Goal: Information Seeking & Learning: Learn about a topic

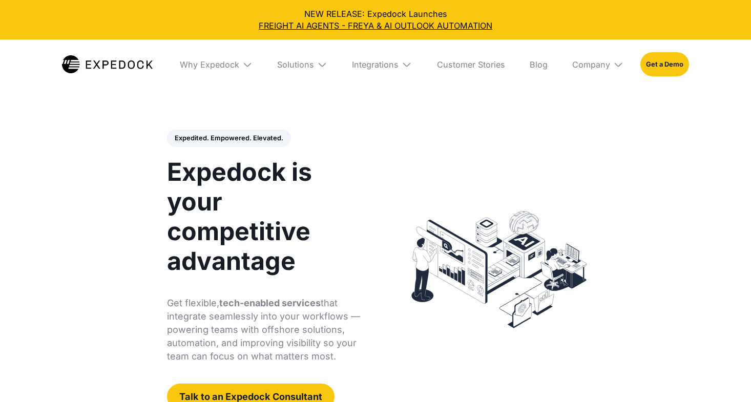
select select
click at [675, 63] on link "Get a Demo" at bounding box center [664, 64] width 49 height 24
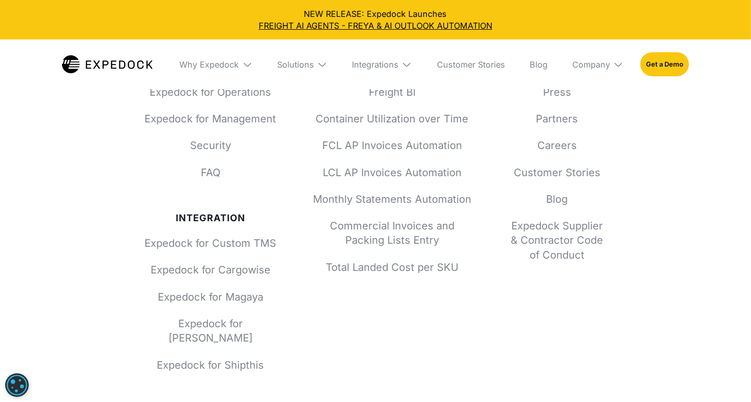
scroll to position [3860, 0]
click at [237, 67] on div "Why Expedock" at bounding box center [209, 64] width 59 height 10
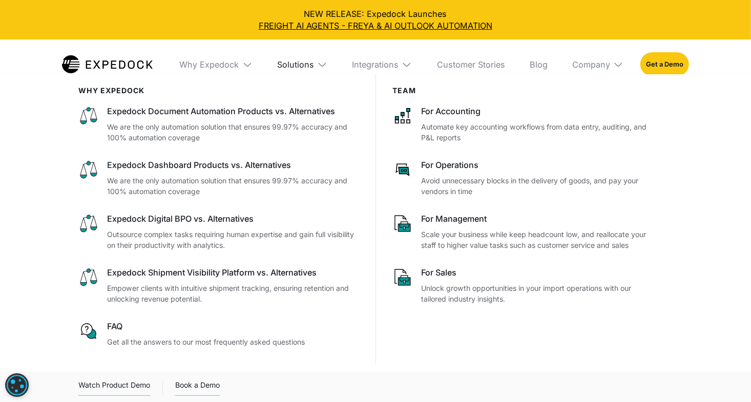
click at [285, 65] on div "Solutions" at bounding box center [295, 64] width 37 height 10
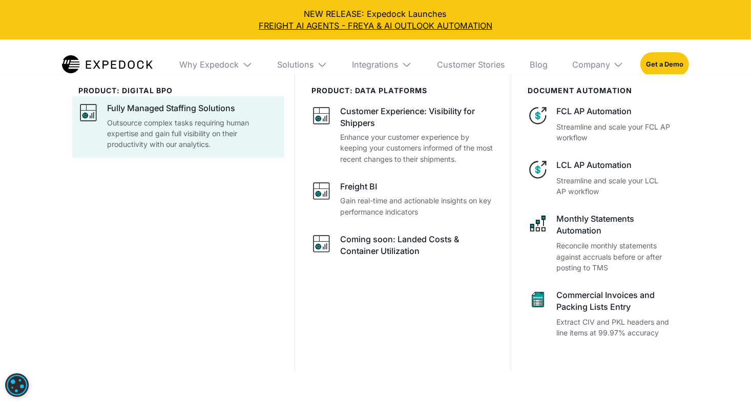
click at [222, 118] on p "Outsource complex tasks requiring human expertise and gain full visibility on t…" at bounding box center [192, 133] width 170 height 32
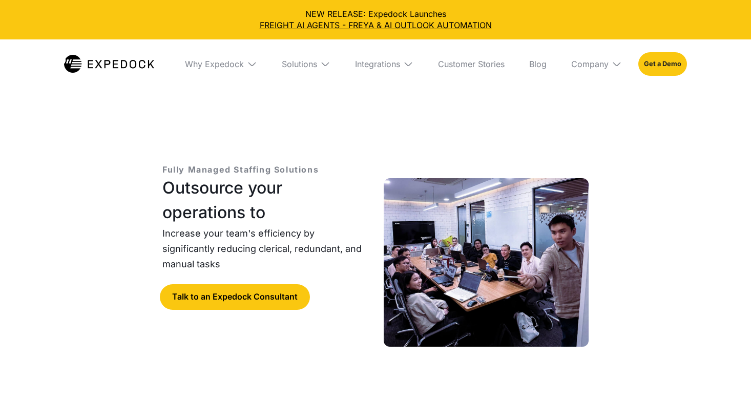
select select
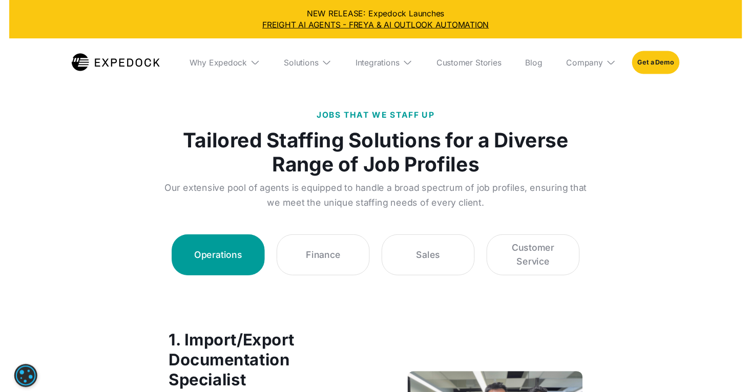
scroll to position [1472, 0]
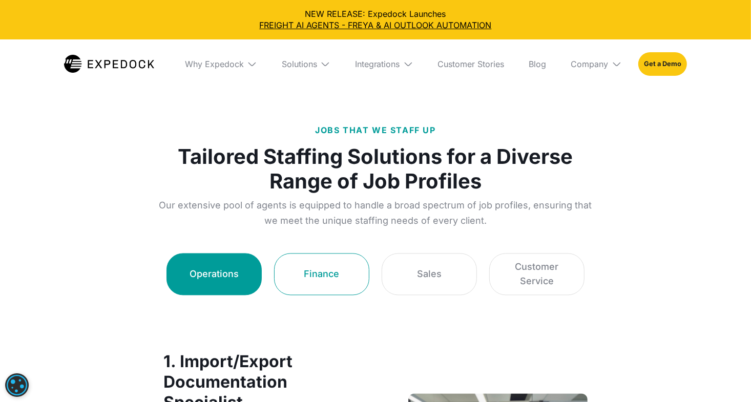
click at [331, 285] on link "Finance" at bounding box center [321, 274] width 95 height 42
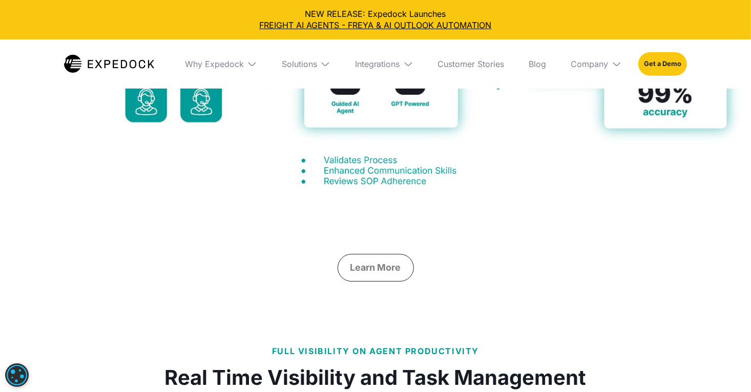
scroll to position [2304, 0]
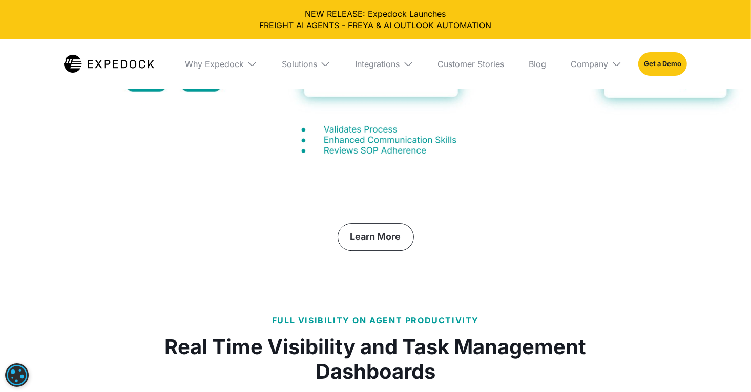
click at [392, 248] on link "Learn More" at bounding box center [375, 237] width 76 height 28
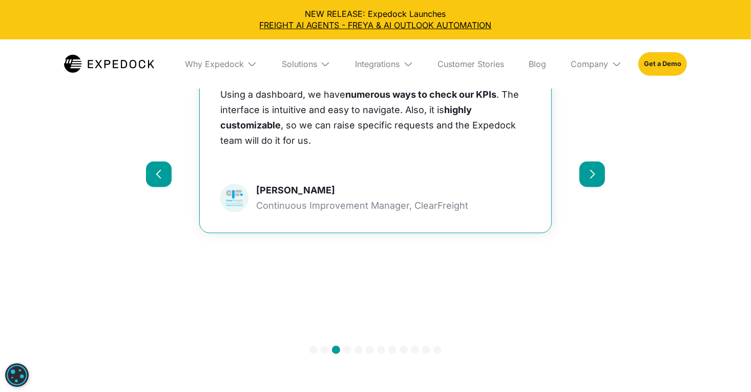
scroll to position [4355, 0]
click at [594, 179] on div "next slide" at bounding box center [592, 174] width 10 height 10
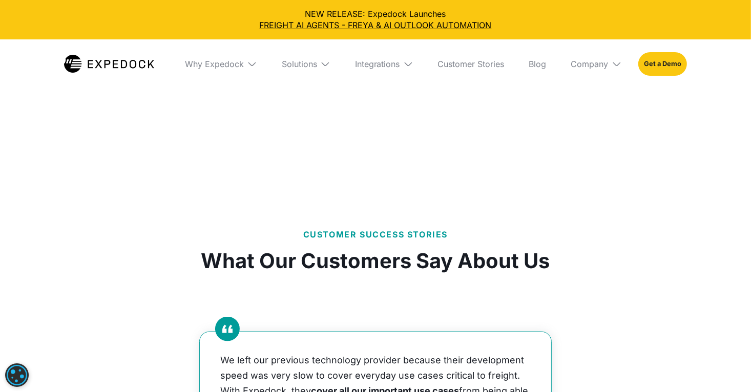
scroll to position [4291, 0]
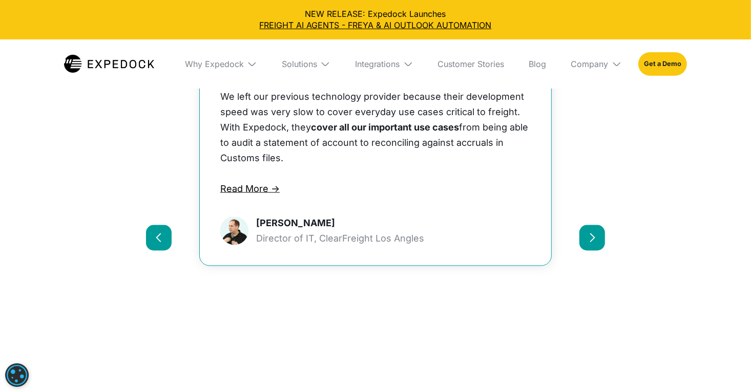
click at [592, 243] on div "next slide" at bounding box center [592, 238] width 10 height 10
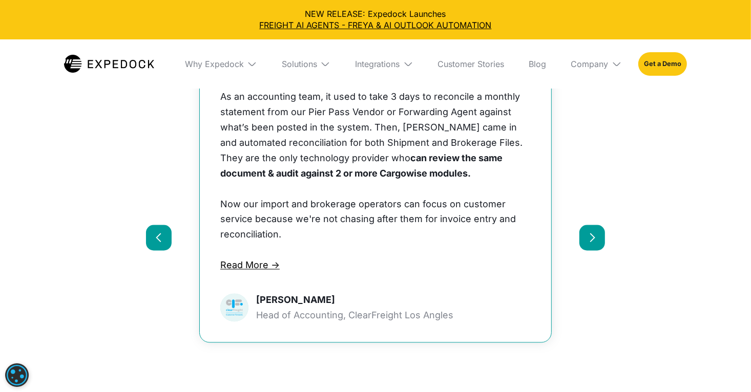
click at [582, 247] on div "next slide" at bounding box center [592, 238] width 26 height 26
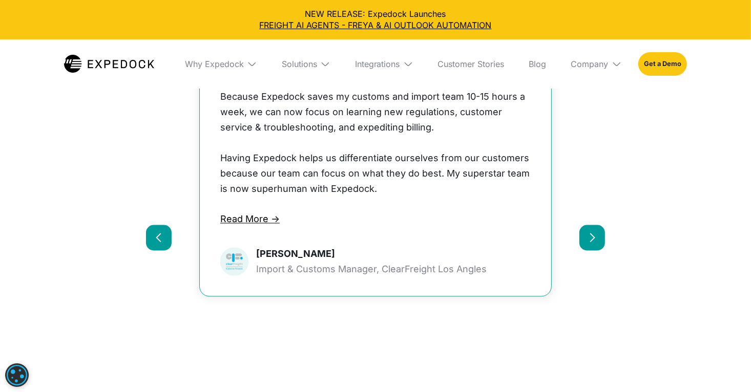
scroll to position [4227, 0]
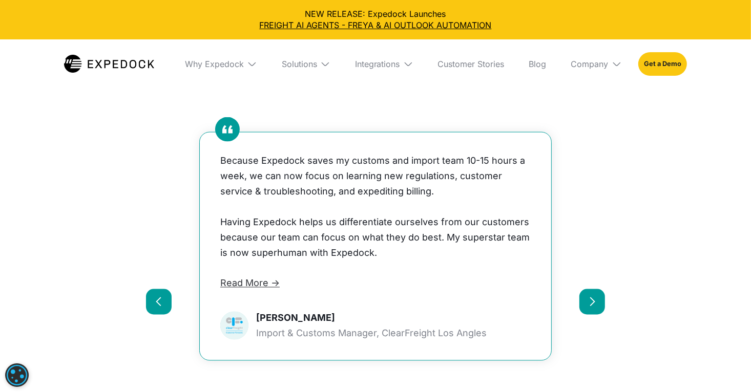
click at [251, 291] on link "Read More ->" at bounding box center [375, 283] width 310 height 15
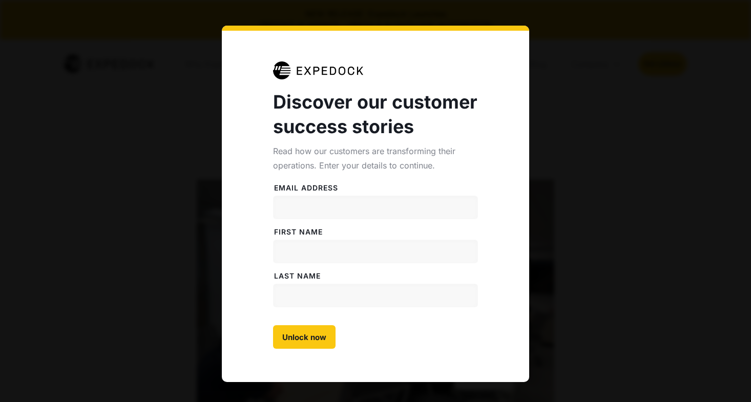
select select
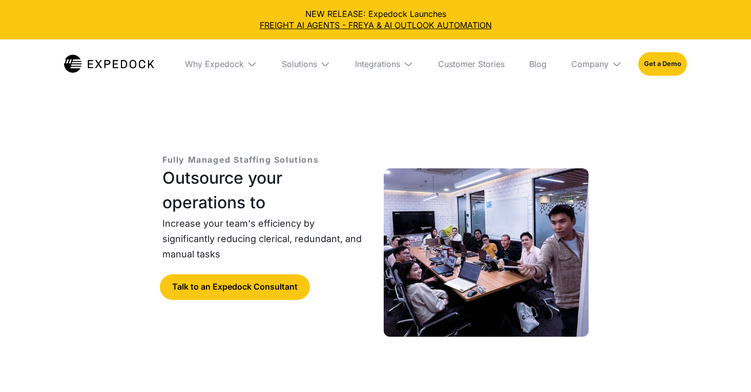
select select
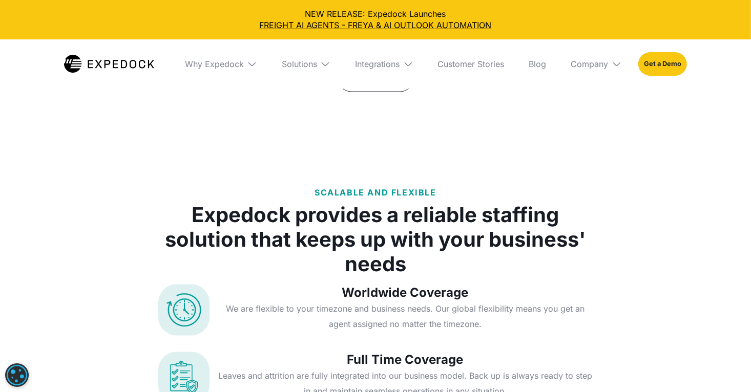
scroll to position [4164, 0]
